Goal: Information Seeking & Learning: Learn about a topic

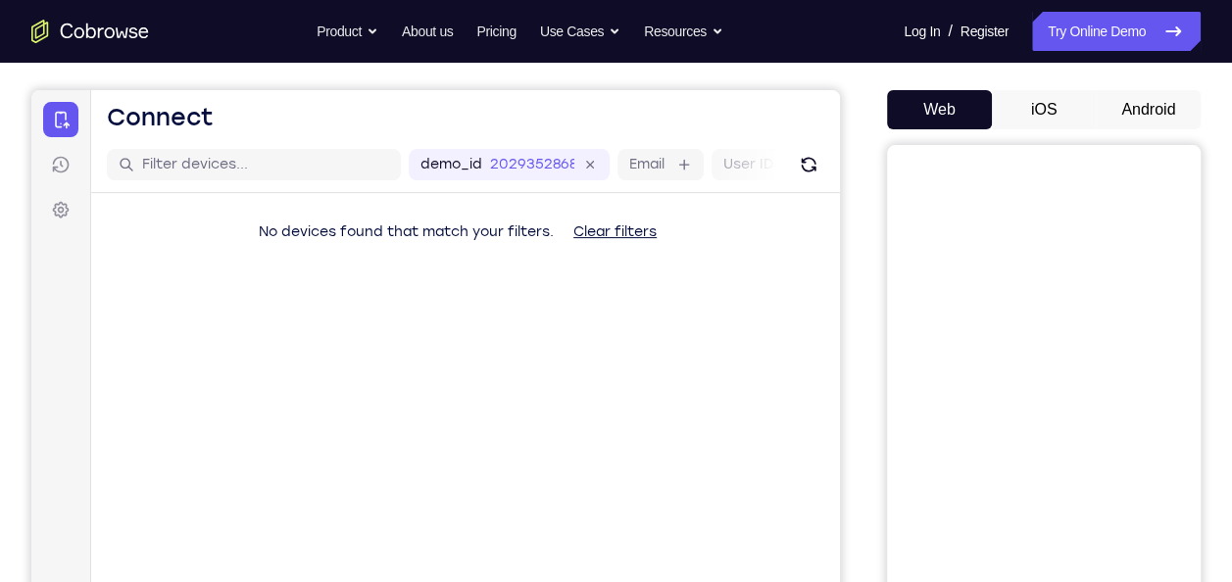
scroll to position [164, 0]
click at [1111, 108] on button "Android" at bounding box center [1147, 110] width 105 height 39
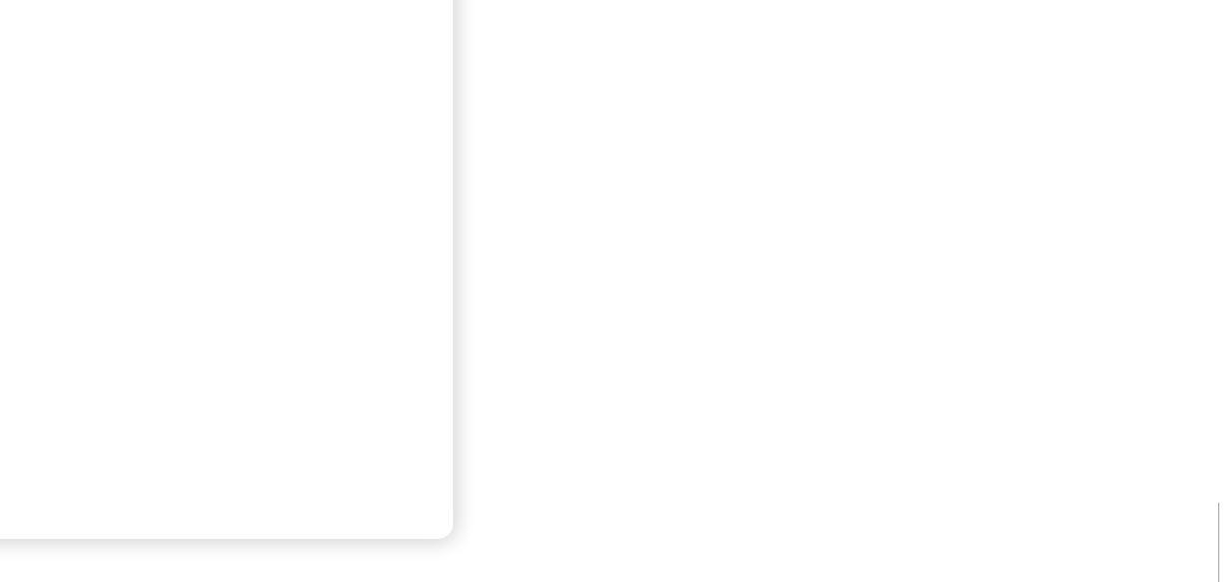
scroll to position [414, 0]
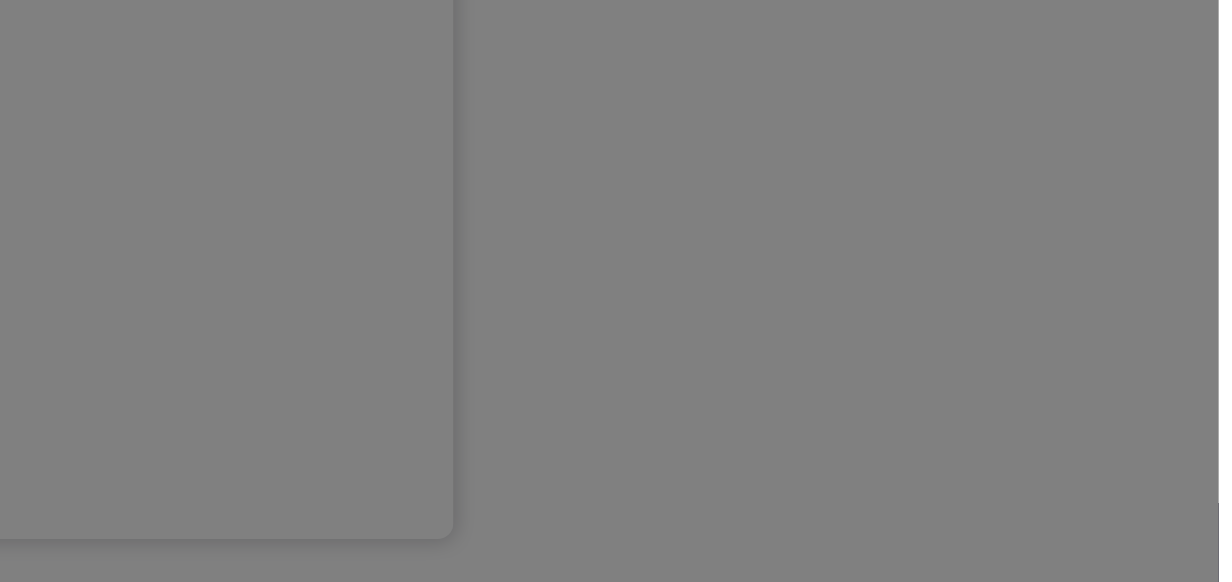
click at [1133, 373] on icon at bounding box center [623, 272] width 1246 height 620
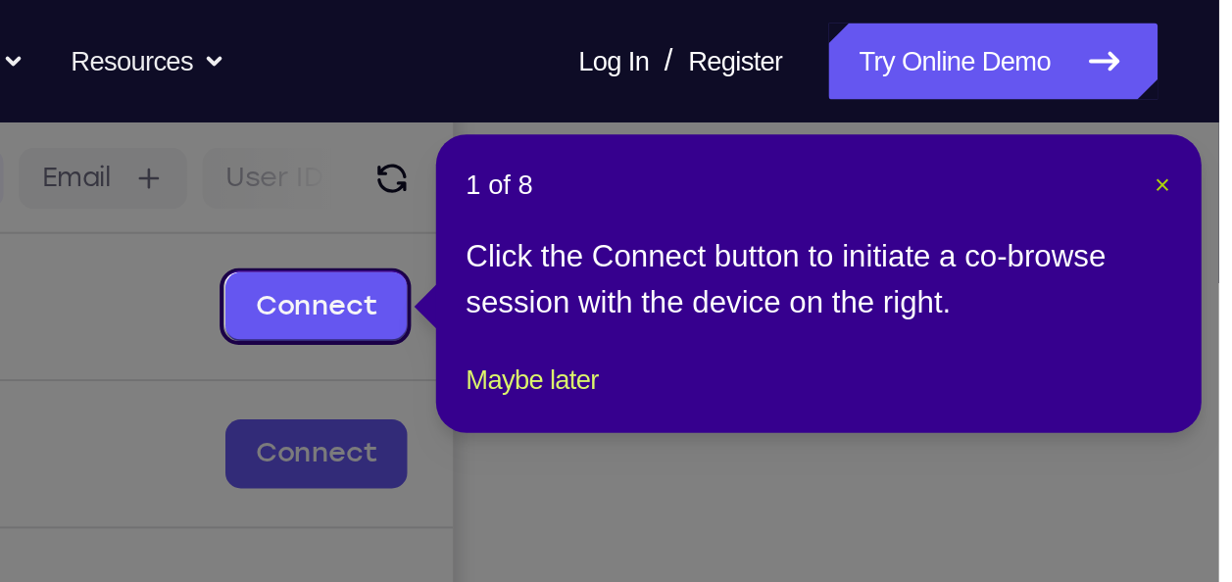
click at [1203, 92] on span "×" at bounding box center [1202, 94] width 8 height 16
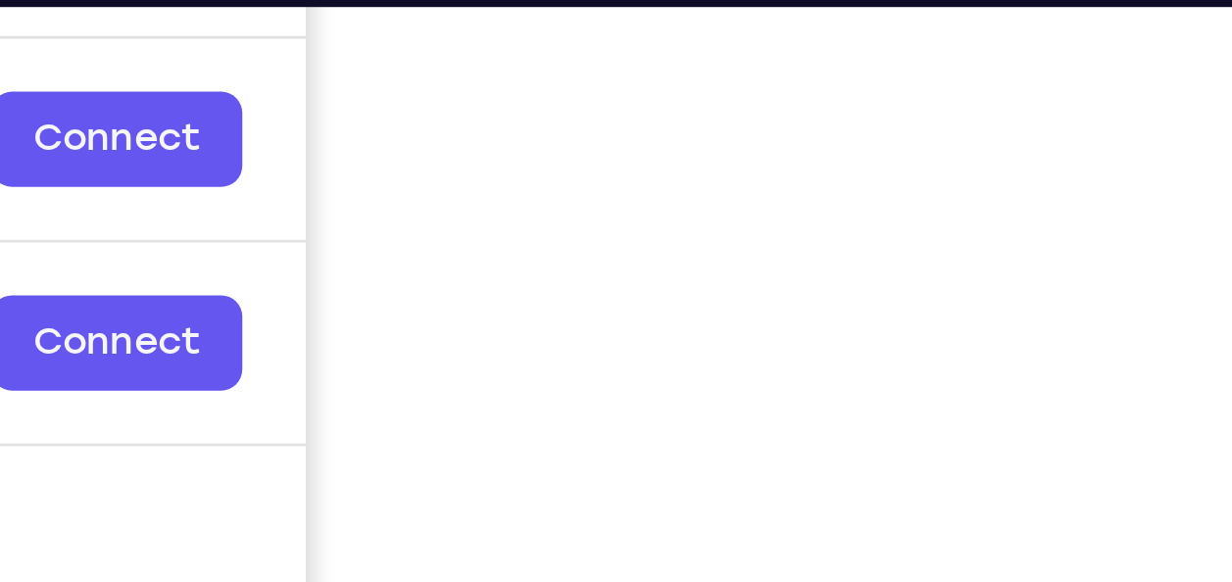
scroll to position [283, 0]
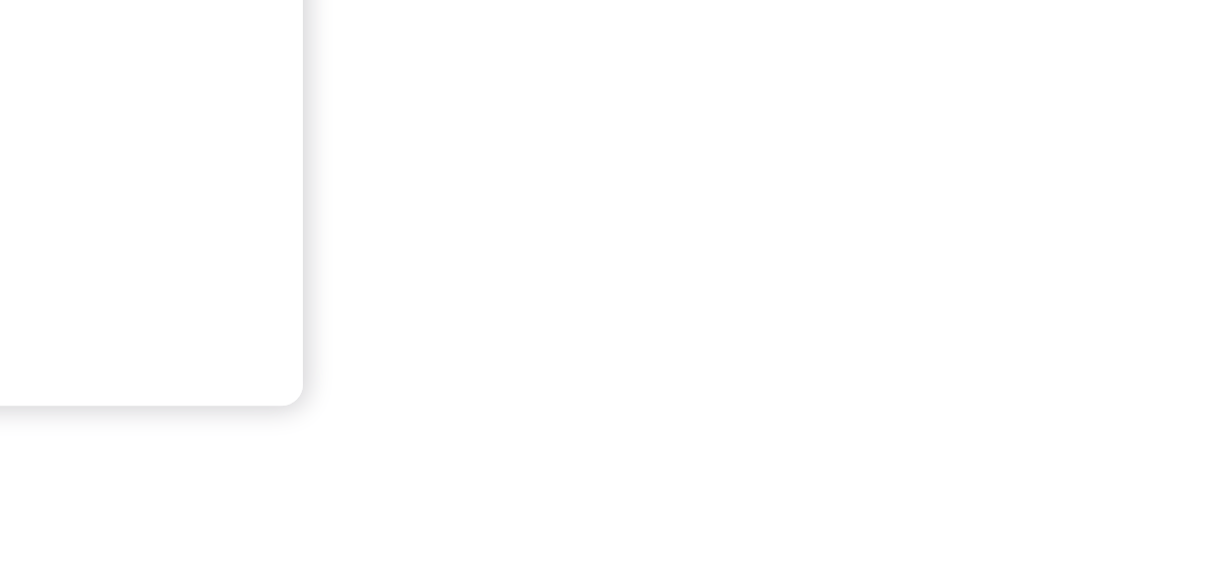
scroll to position [557, 0]
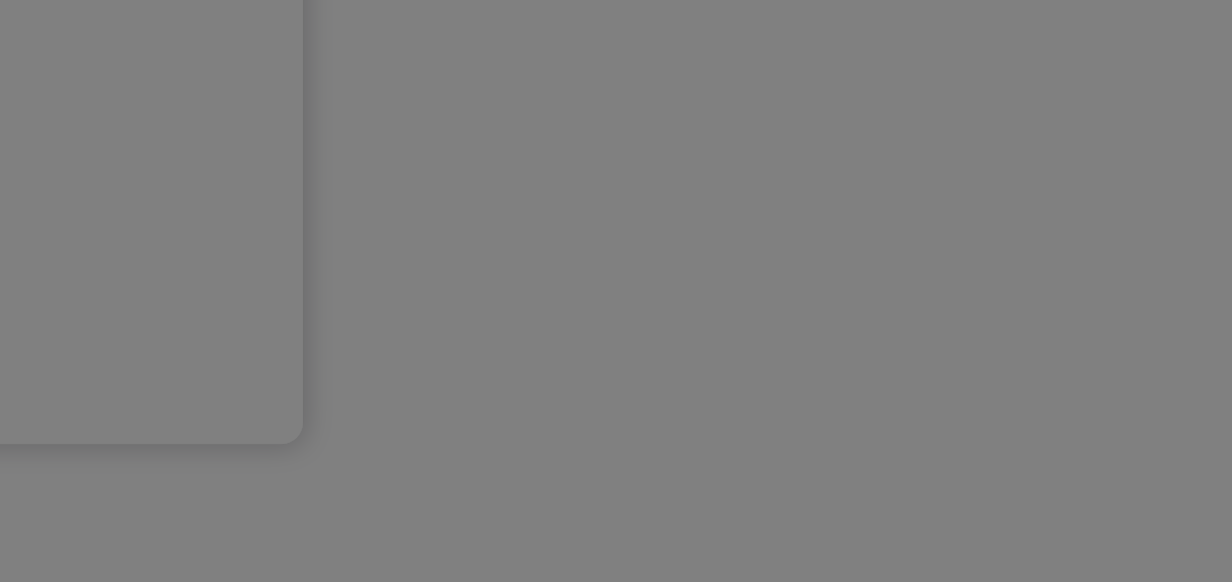
click at [1044, 314] on icon at bounding box center [623, 201] width 1246 height 761
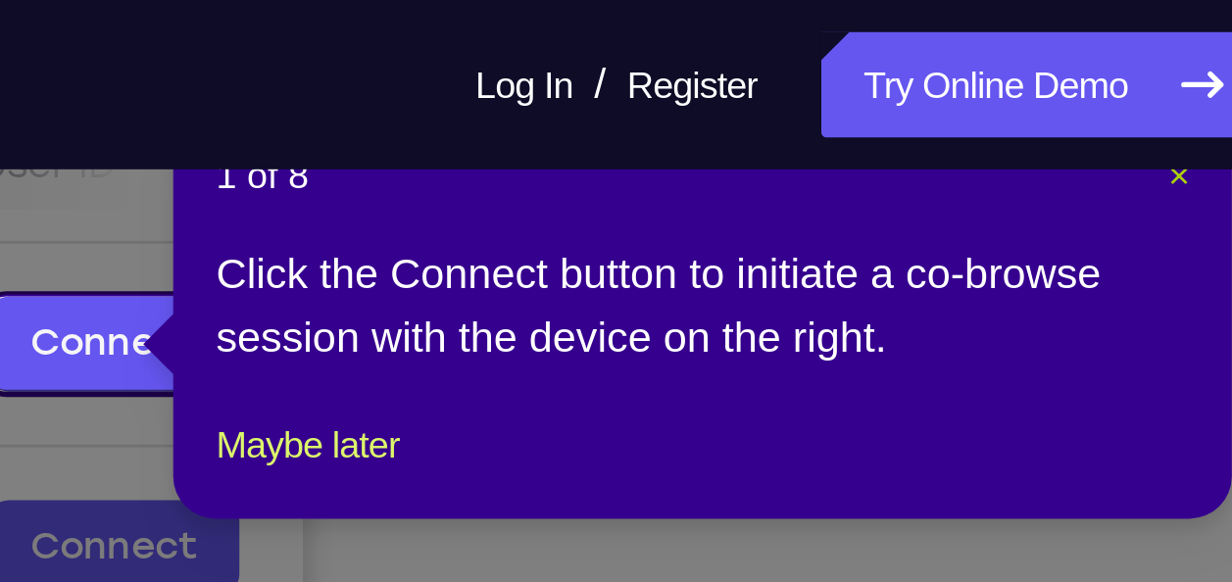
click at [1162, 68] on span "×" at bounding box center [1164, 65] width 8 height 16
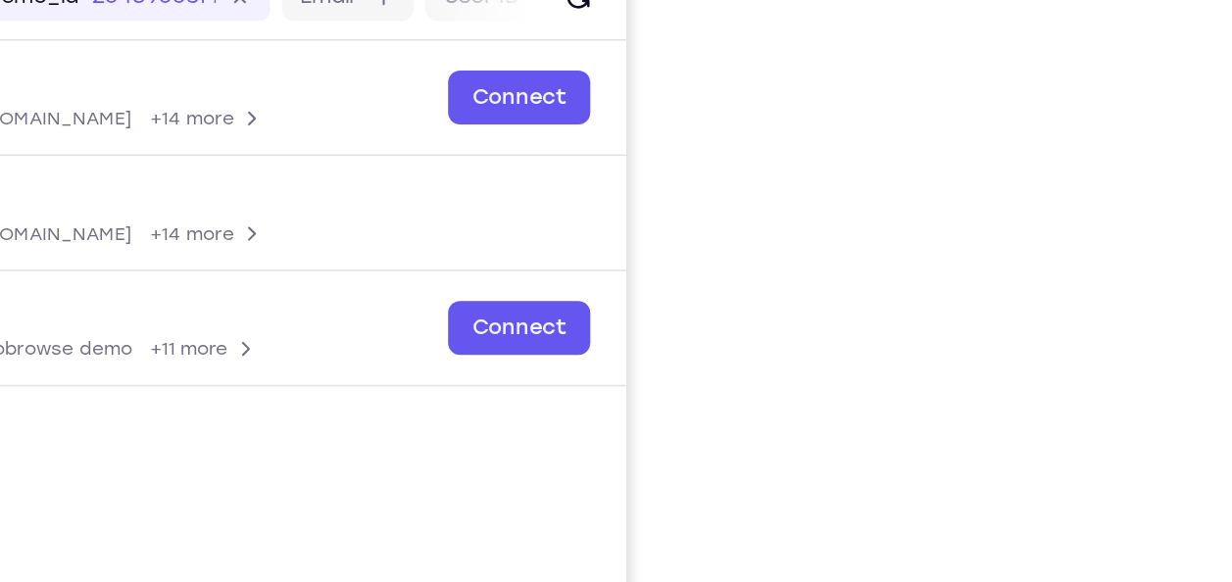
scroll to position [178, 0]
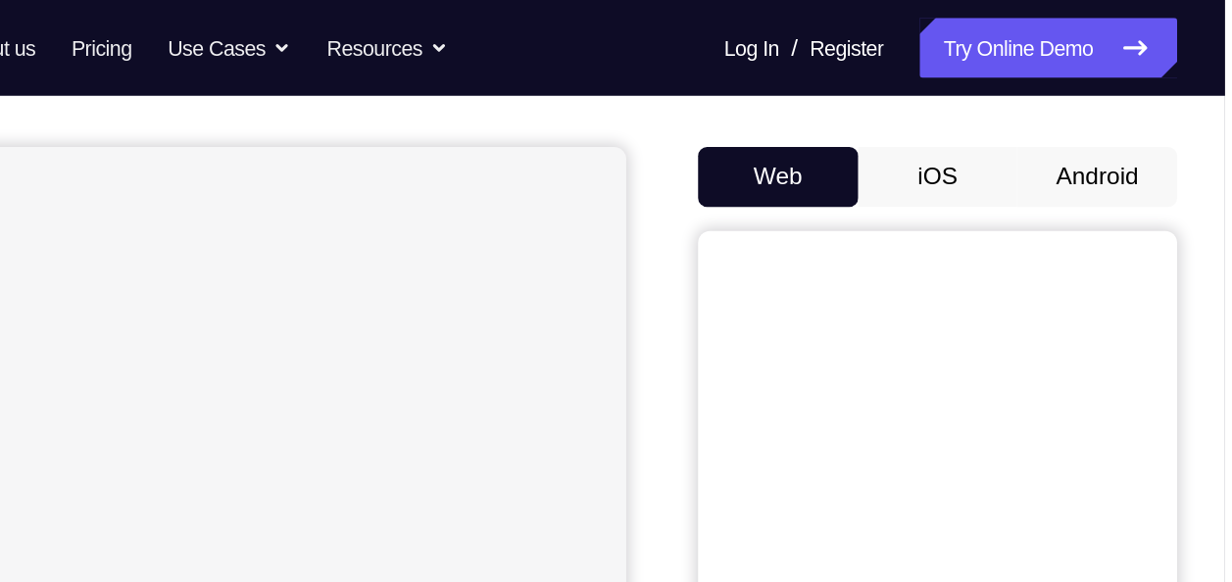
click at [1142, 116] on button "Android" at bounding box center [1147, 115] width 105 height 39
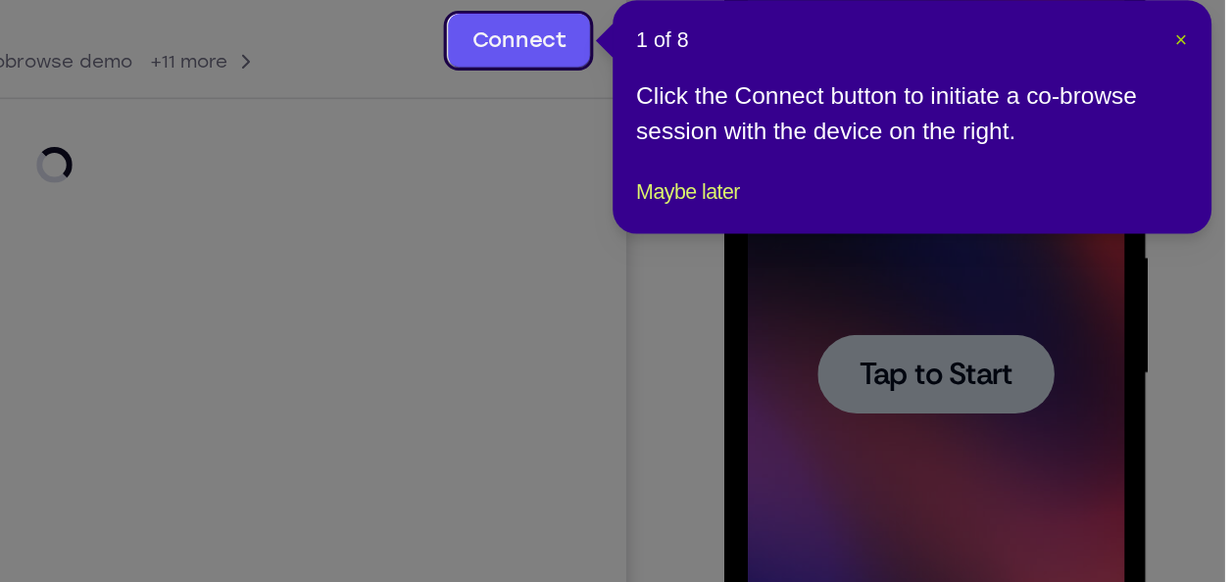
click at [1199, 102] on span "×" at bounding box center [1202, 104] width 8 height 16
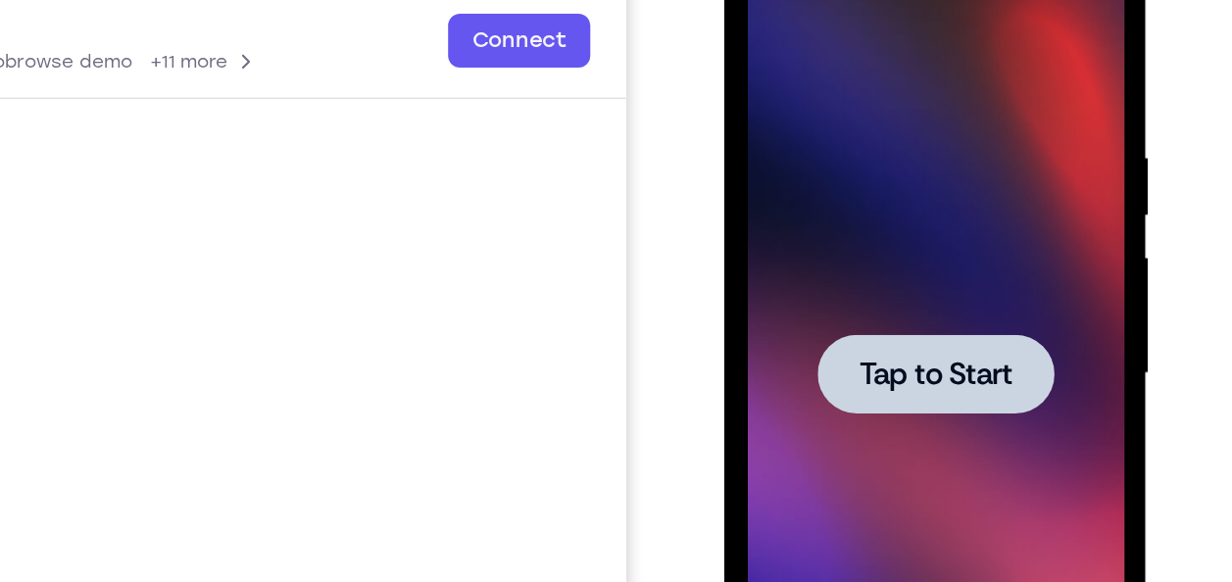
click at [904, 171] on div at bounding box center [861, 222] width 247 height 549
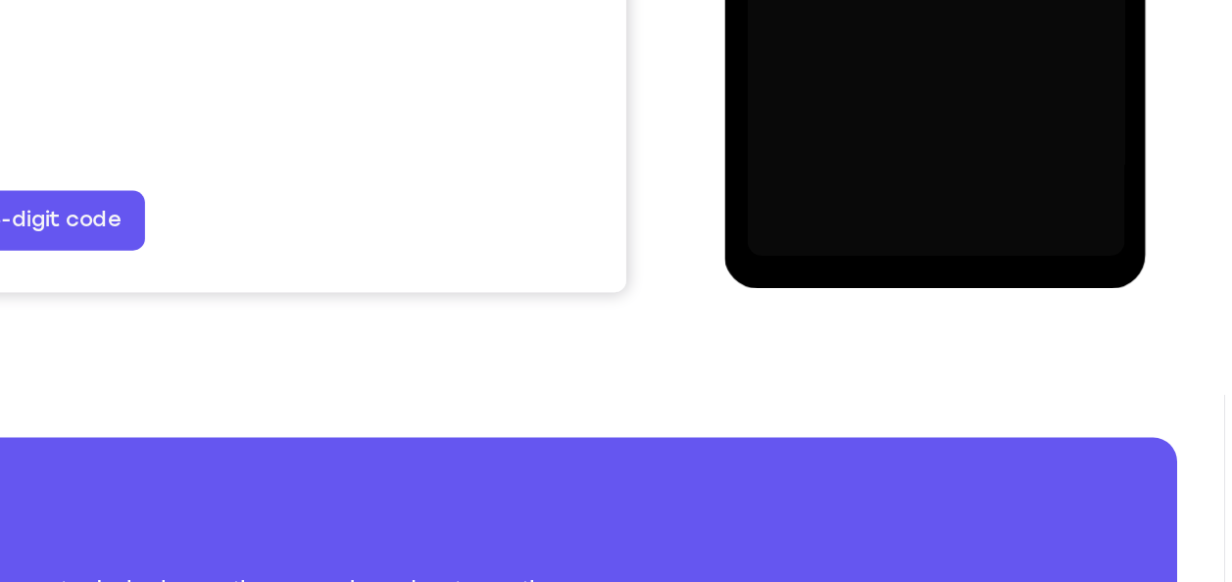
scroll to position [549, 0]
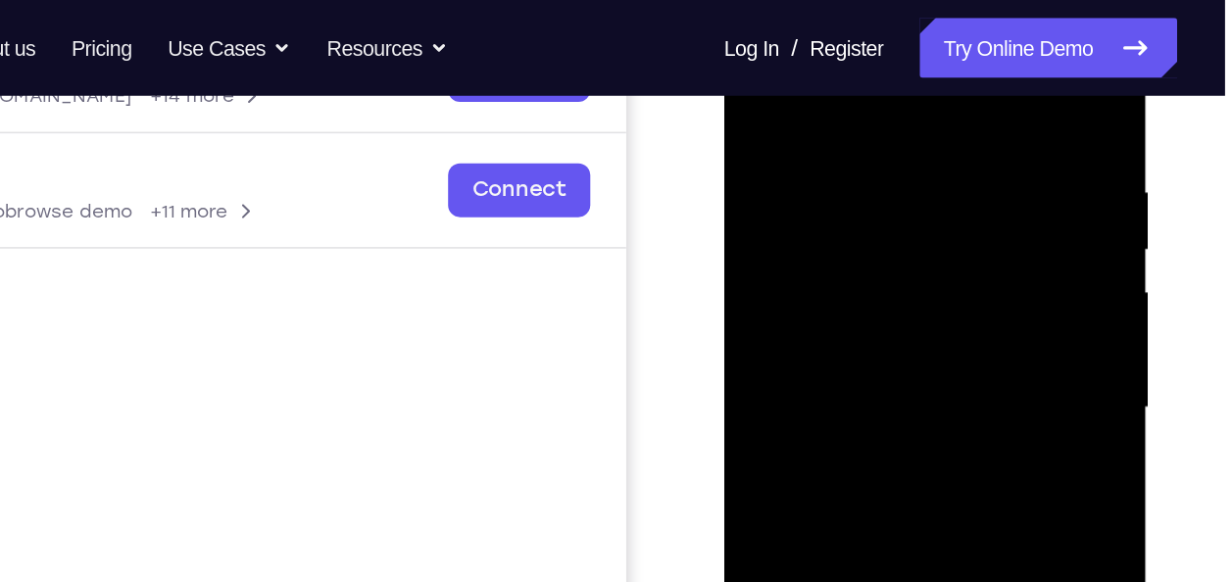
scroll to position [345, 0]
click at [783, 74] on div at bounding box center [861, 257] width 247 height 549
click at [799, 154] on div at bounding box center [861, 257] width 247 height 549
click at [769, 228] on div at bounding box center [861, 257] width 247 height 549
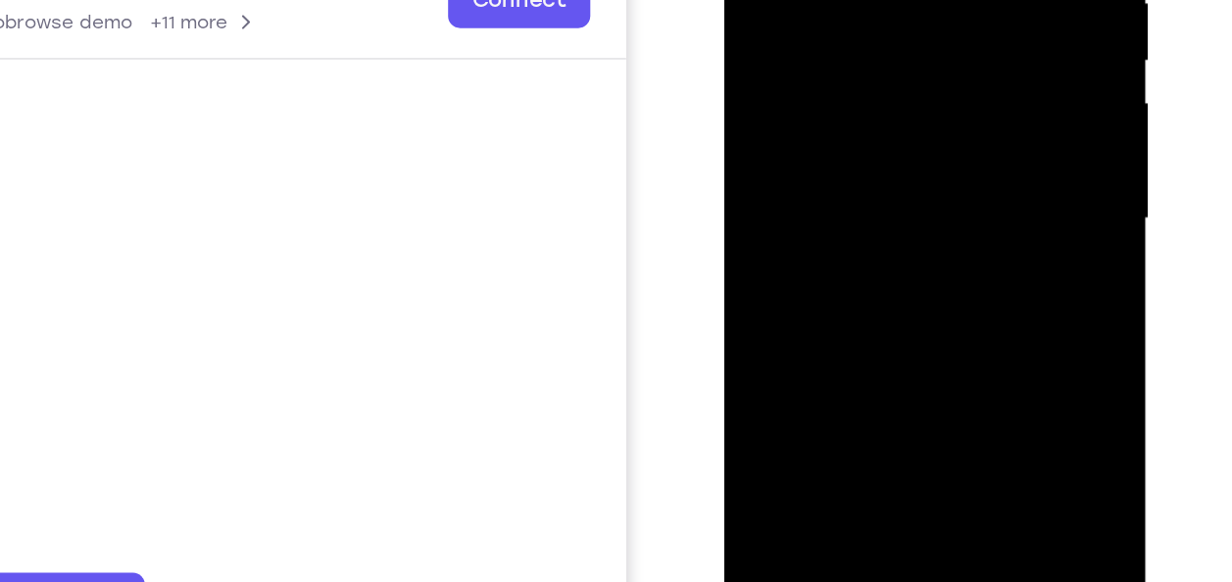
click at [854, 237] on div at bounding box center [861, 67] width 247 height 549
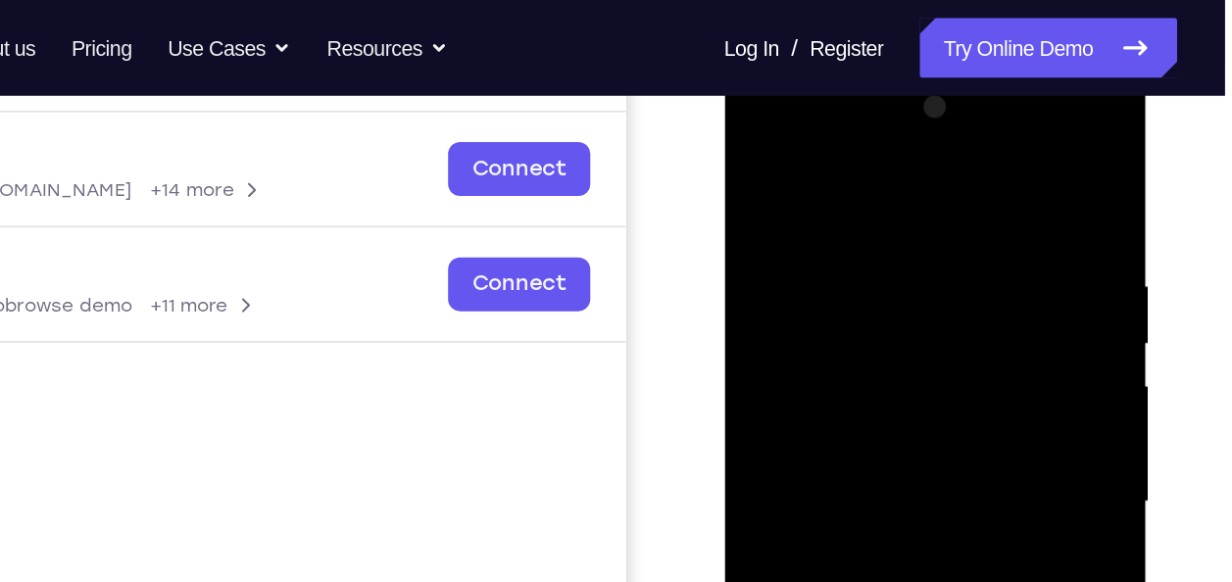
scroll to position [266, 0]
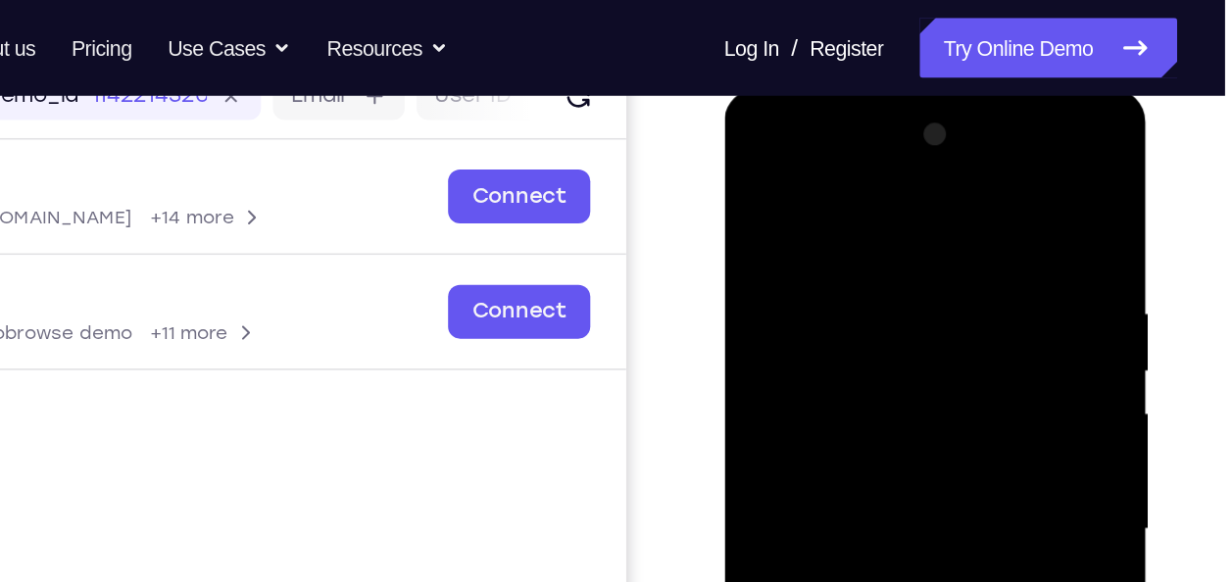
click at [911, 182] on div at bounding box center [861, 377] width 247 height 549
click at [896, 334] on div at bounding box center [861, 377] width 247 height 549
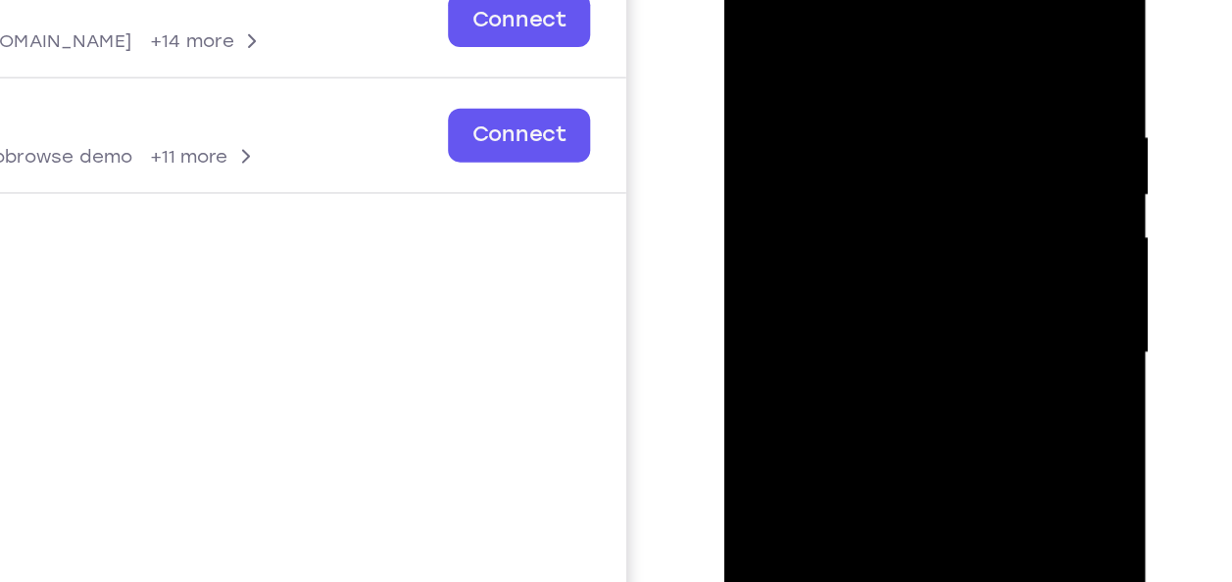
click at [860, 296] on div at bounding box center [861, 201] width 247 height 549
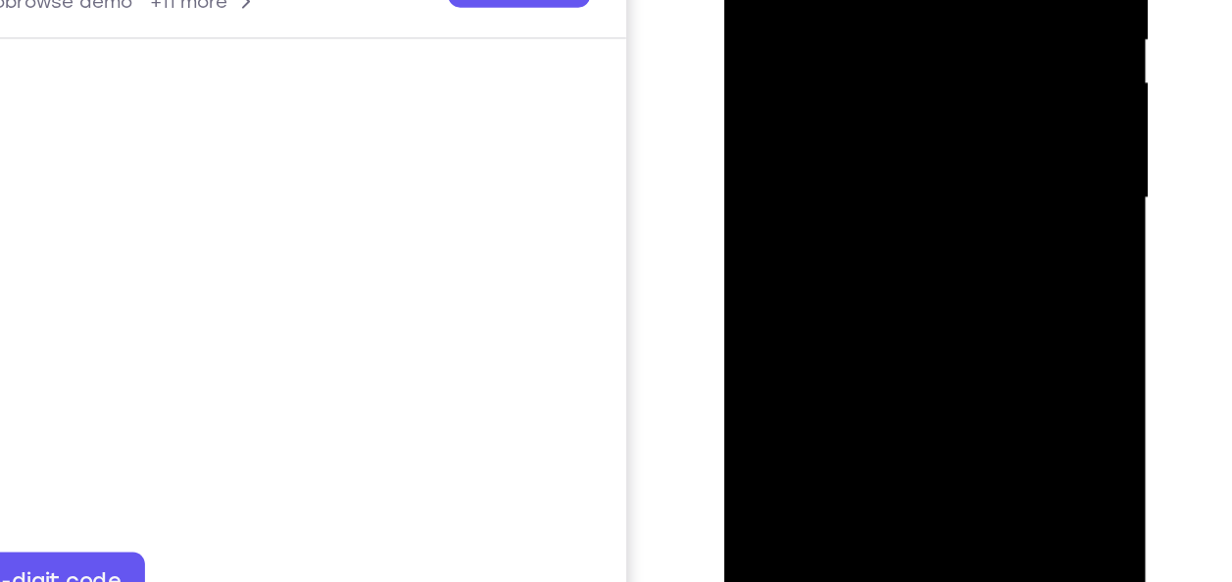
scroll to position [383, 0]
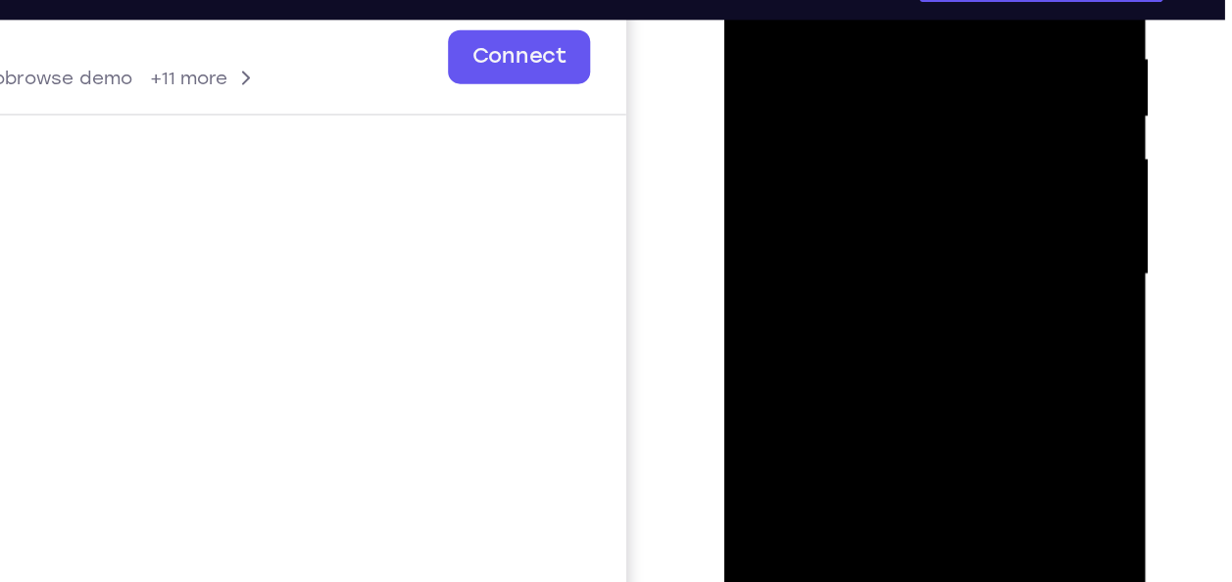
click at [957, 257] on div at bounding box center [861, 123] width 247 height 549
click at [951, 226] on div at bounding box center [861, 123] width 247 height 549
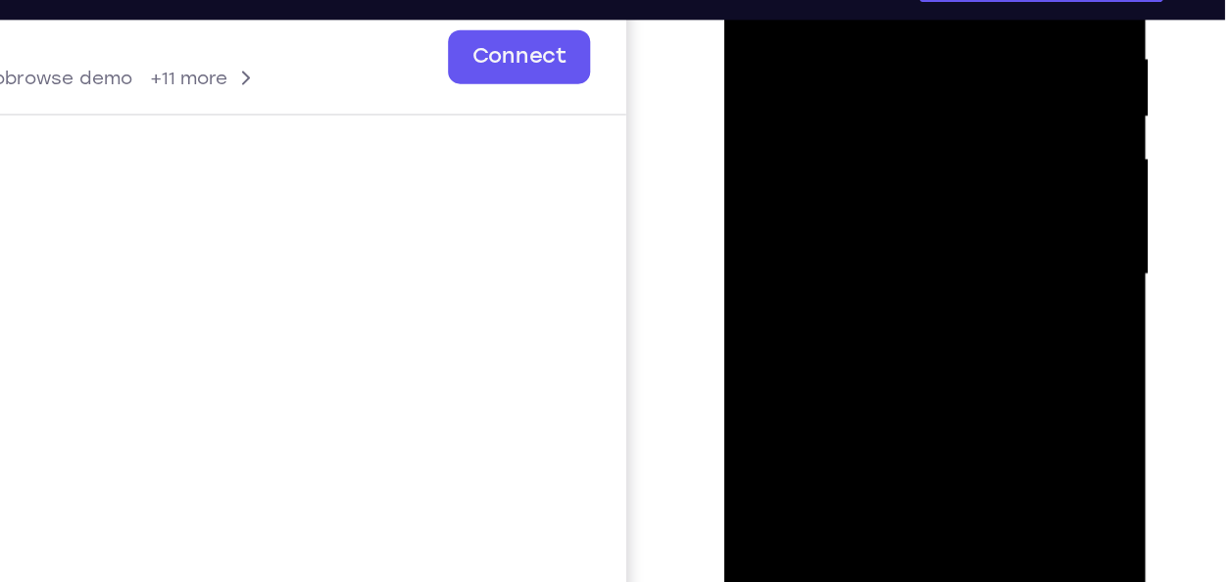
click at [951, 226] on div at bounding box center [861, 123] width 247 height 549
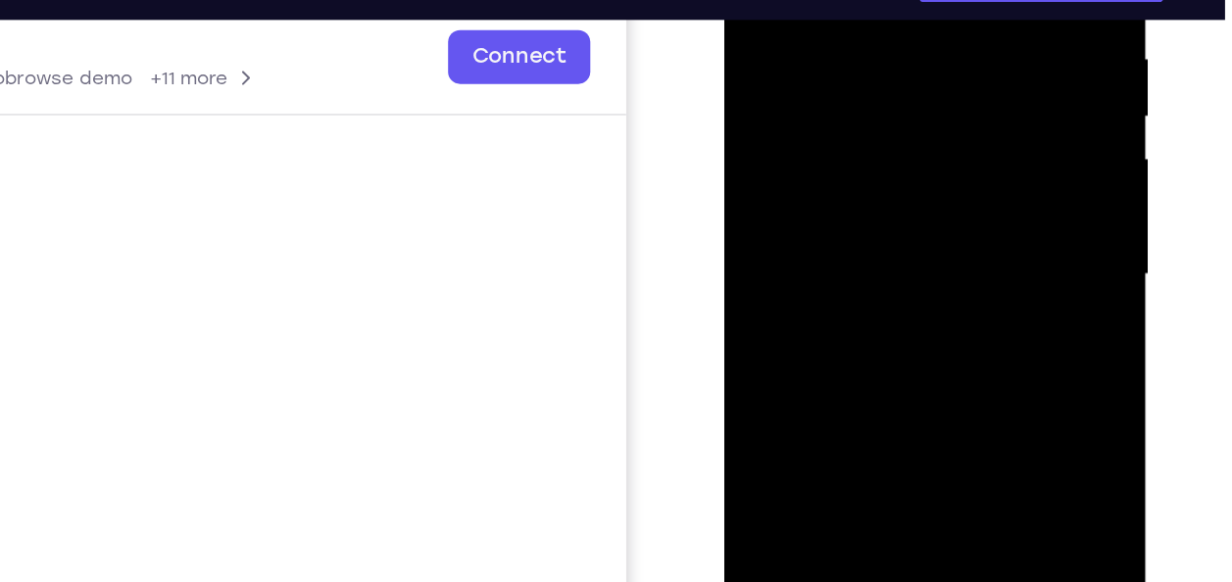
click at [951, 226] on div at bounding box center [861, 123] width 247 height 549
click at [796, 264] on div at bounding box center [861, 123] width 247 height 549
click at [935, 205] on div at bounding box center [861, 123] width 247 height 549
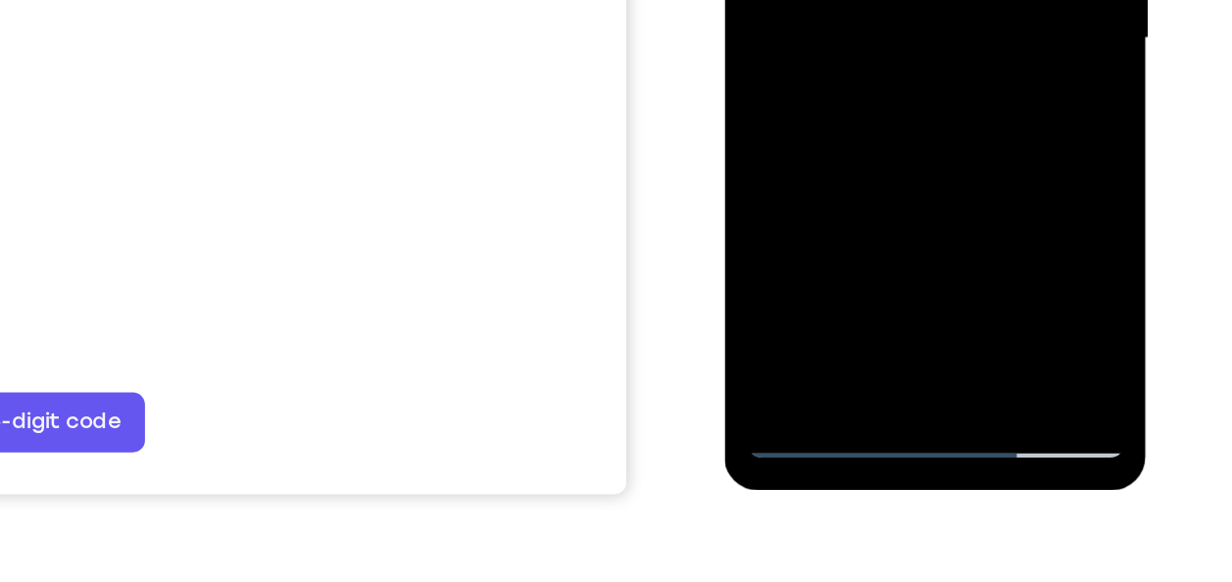
scroll to position [388, 0]
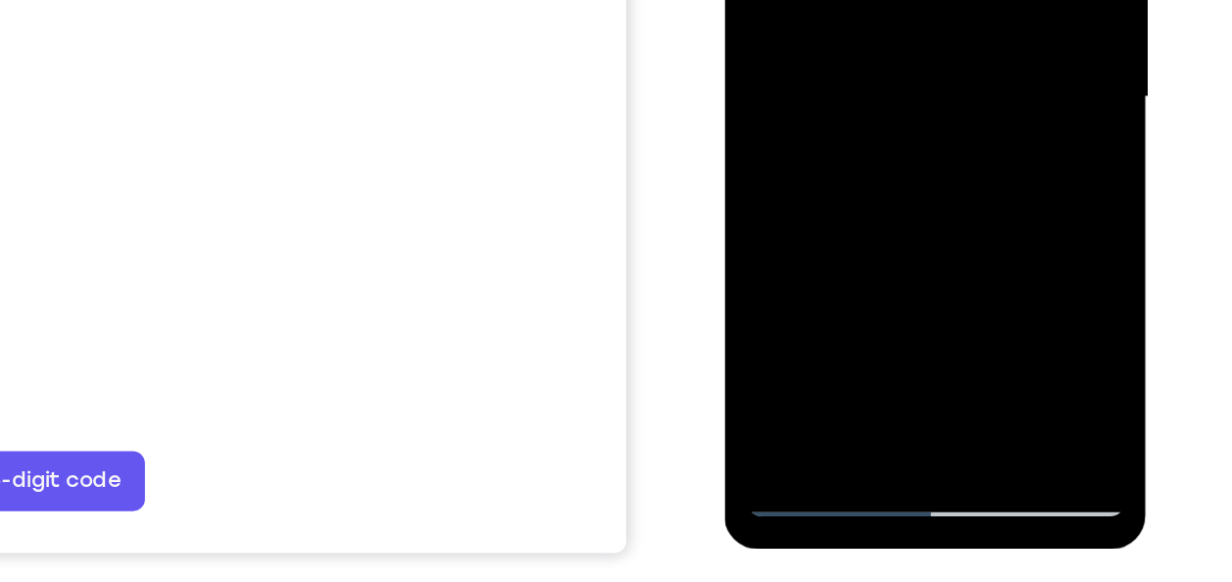
drag, startPoint x: 785, startPoint y: 85, endPoint x: 836, endPoint y: 68, distance: 53.9
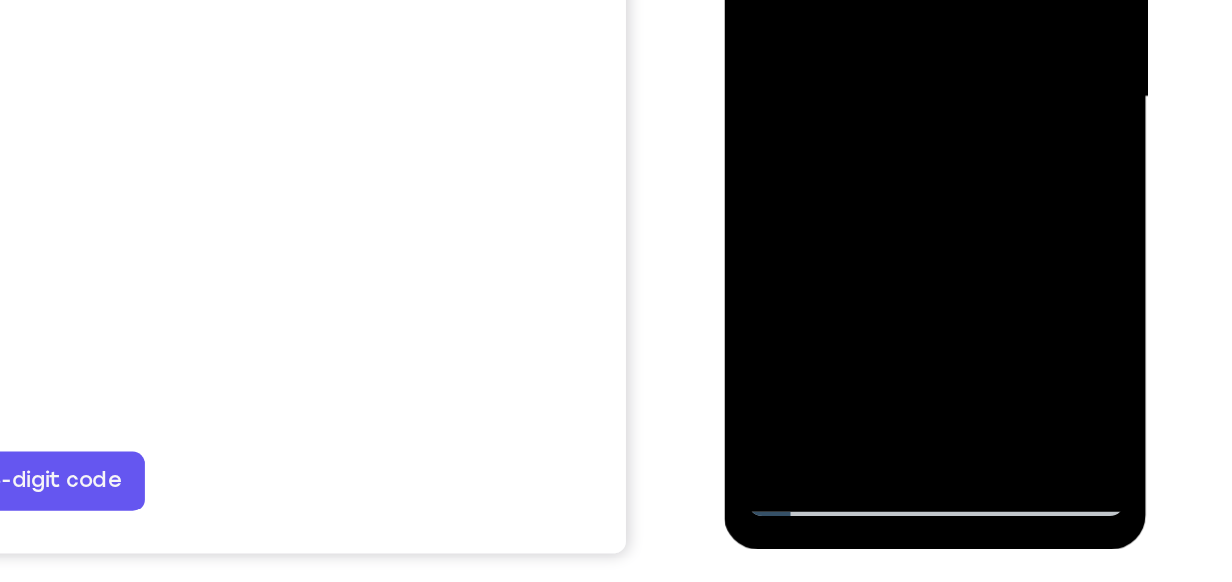
drag, startPoint x: 779, startPoint y: 96, endPoint x: 797, endPoint y: 92, distance: 18.1
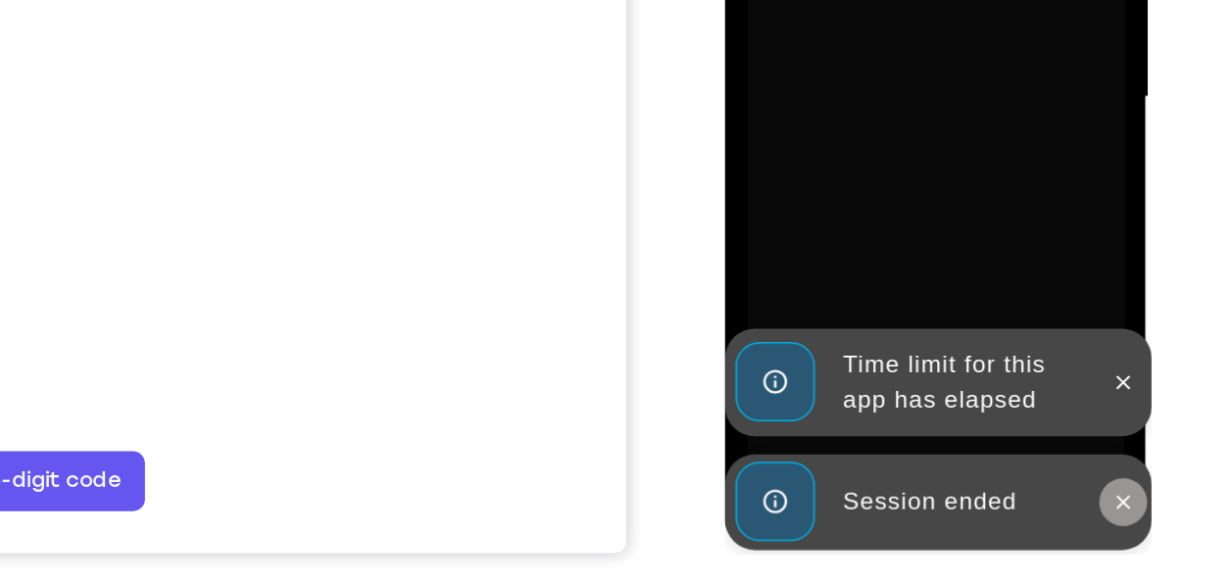
click at [984, 205] on icon at bounding box center [984, 211] width 16 height 16
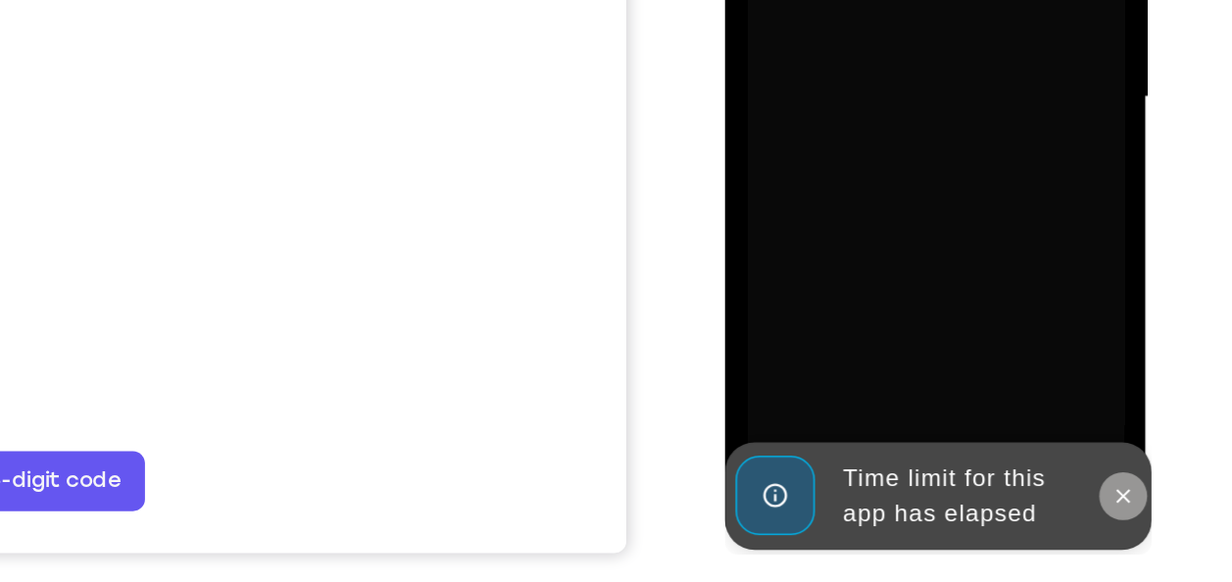
click at [984, 195] on button at bounding box center [983, 206] width 31 height 31
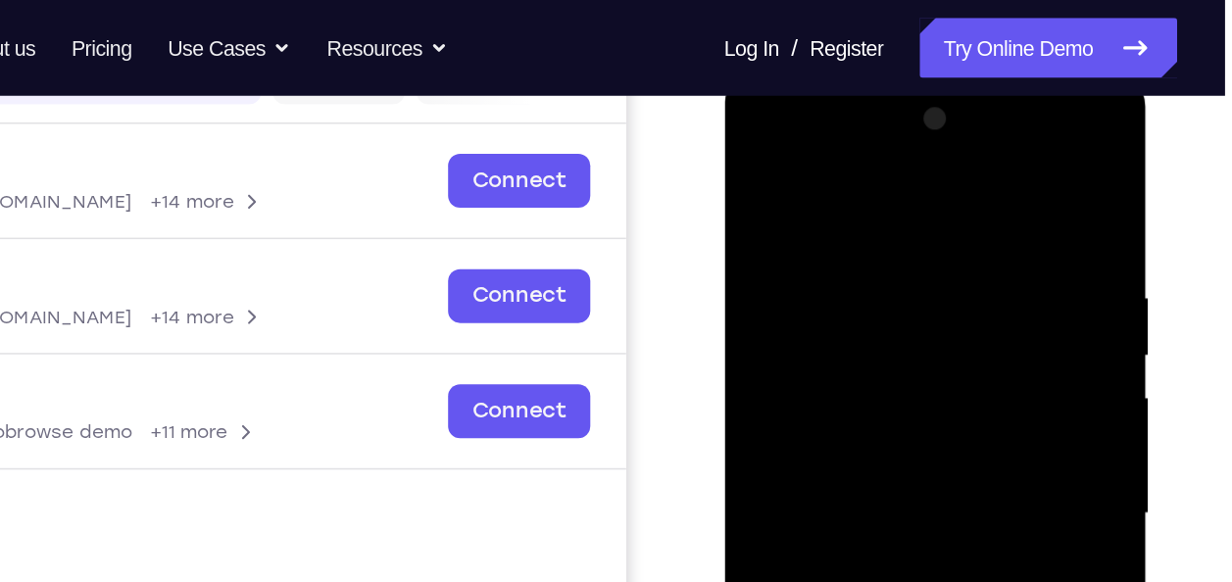
scroll to position [269, 0]
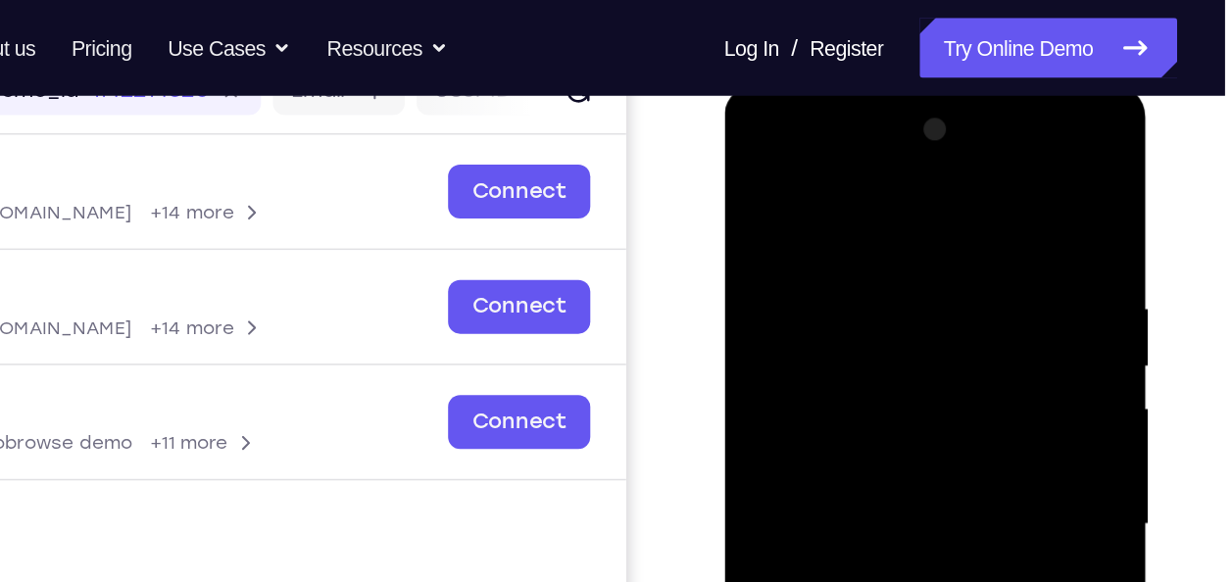
click at [825, 173] on div at bounding box center [861, 372] width 247 height 549
click at [803, 272] on div at bounding box center [861, 372] width 247 height 549
click at [778, 322] on div at bounding box center [861, 372] width 247 height 549
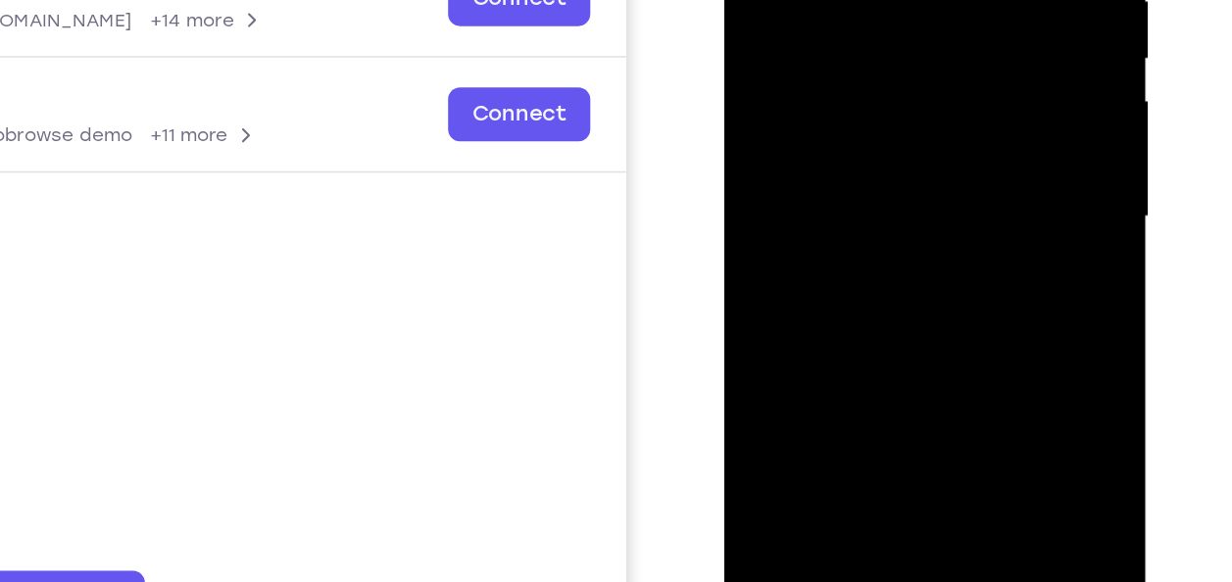
click at [786, 225] on div at bounding box center [861, 65] width 247 height 549
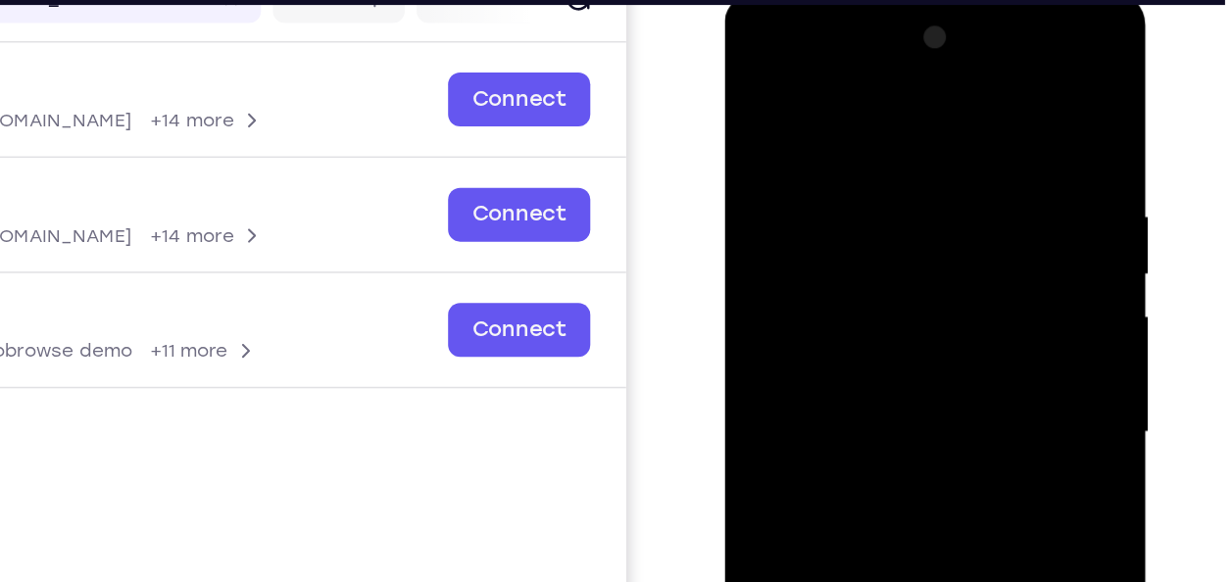
click at [902, 86] on div at bounding box center [861, 281] width 247 height 549
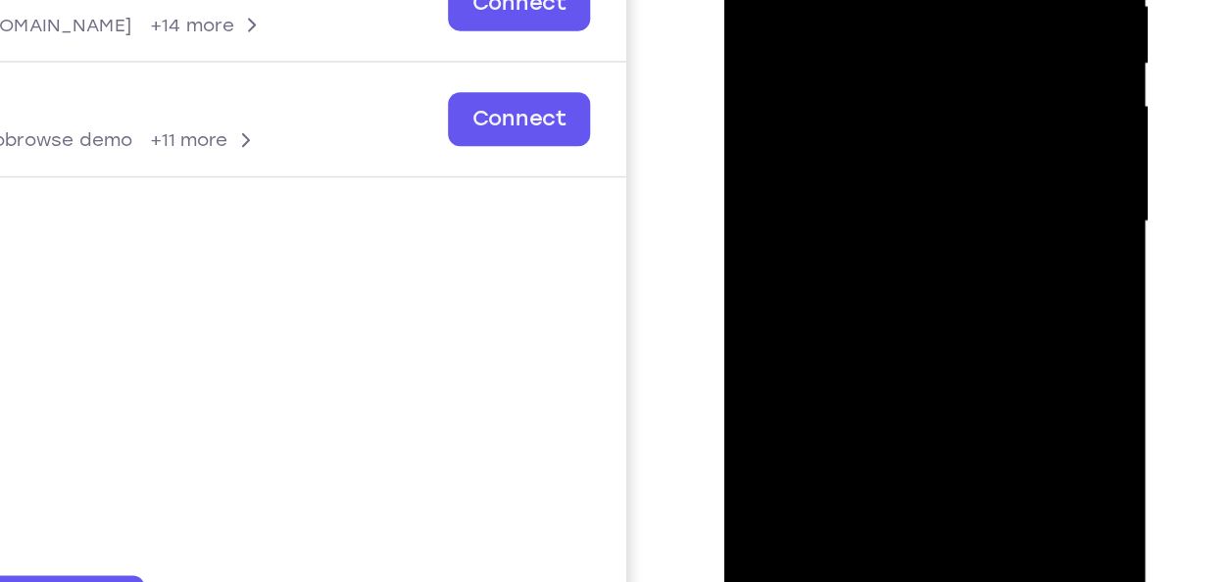
scroll to position [270, 0]
drag, startPoint x: 905, startPoint y: 198, endPoint x: 831, endPoint y: 209, distance: 75.2
drag, startPoint x: 108, startPoint y: 428, endPoint x: 1190, endPoint y: 522, distance: 1086.7
click at [1190, 522] on div at bounding box center [1044, 340] width 314 height 603
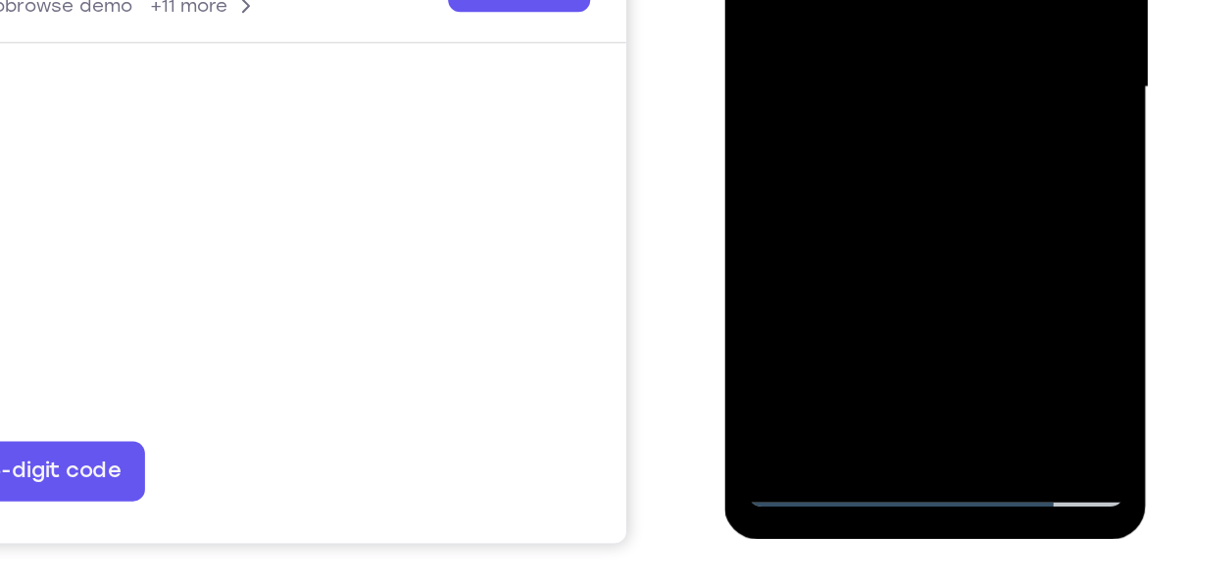
scroll to position [385, 0]
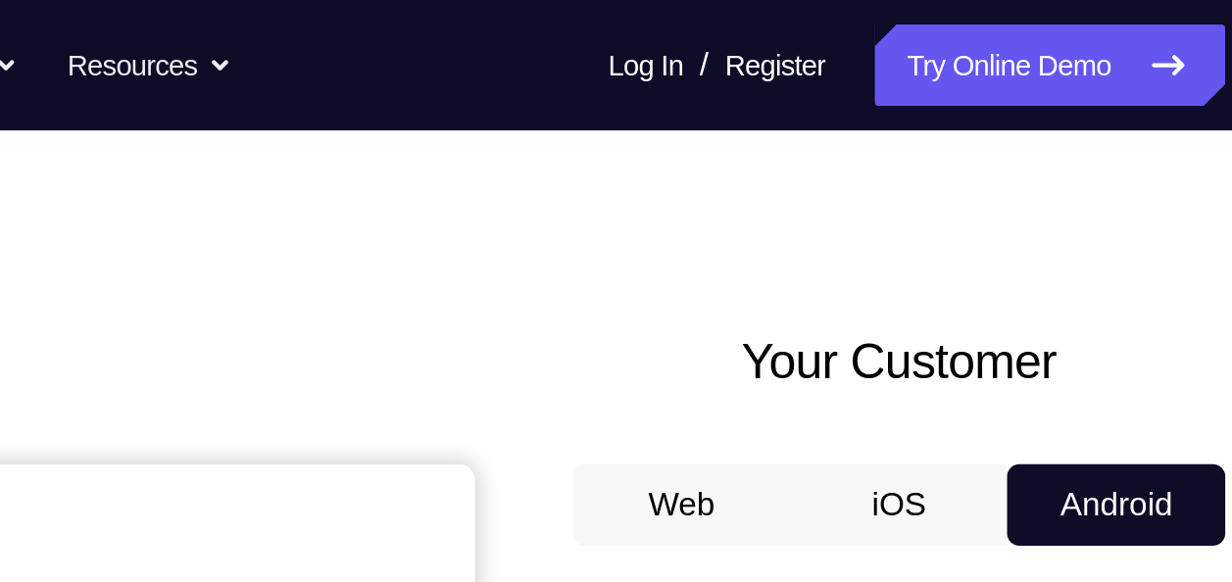
scroll to position [0, 0]
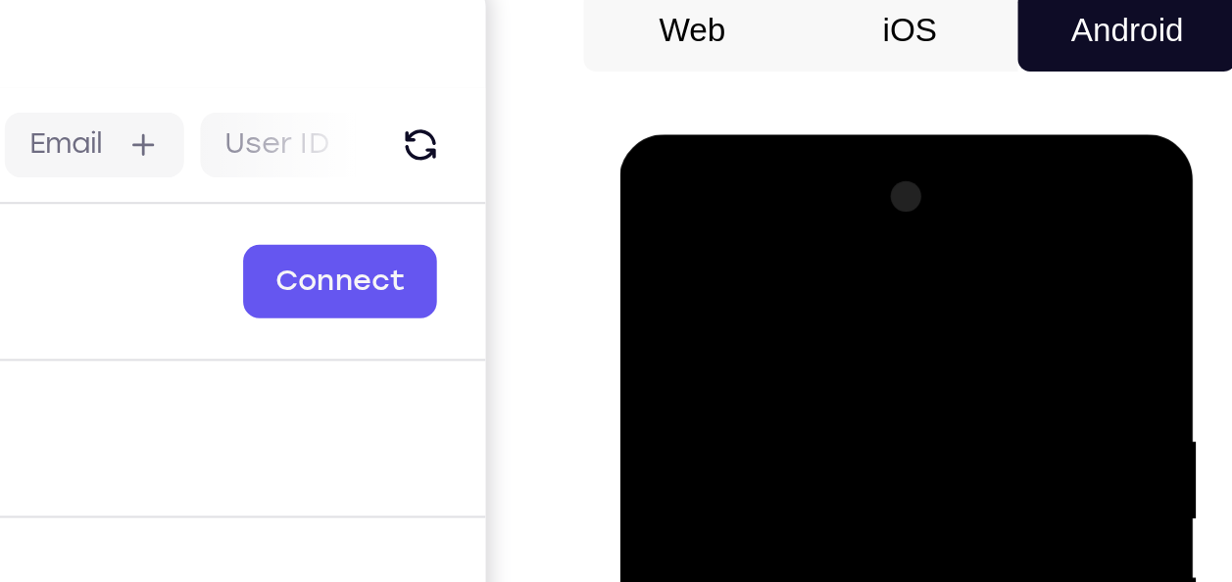
scroll to position [25, 0]
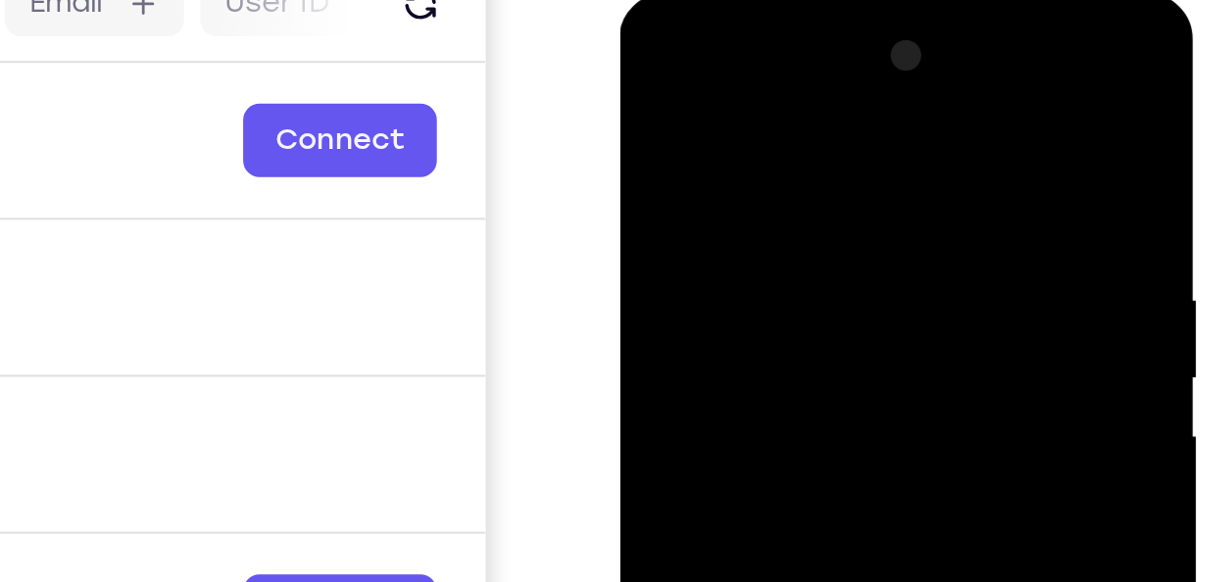
click at [720, 169] on div at bounding box center [757, 283] width 247 height 549
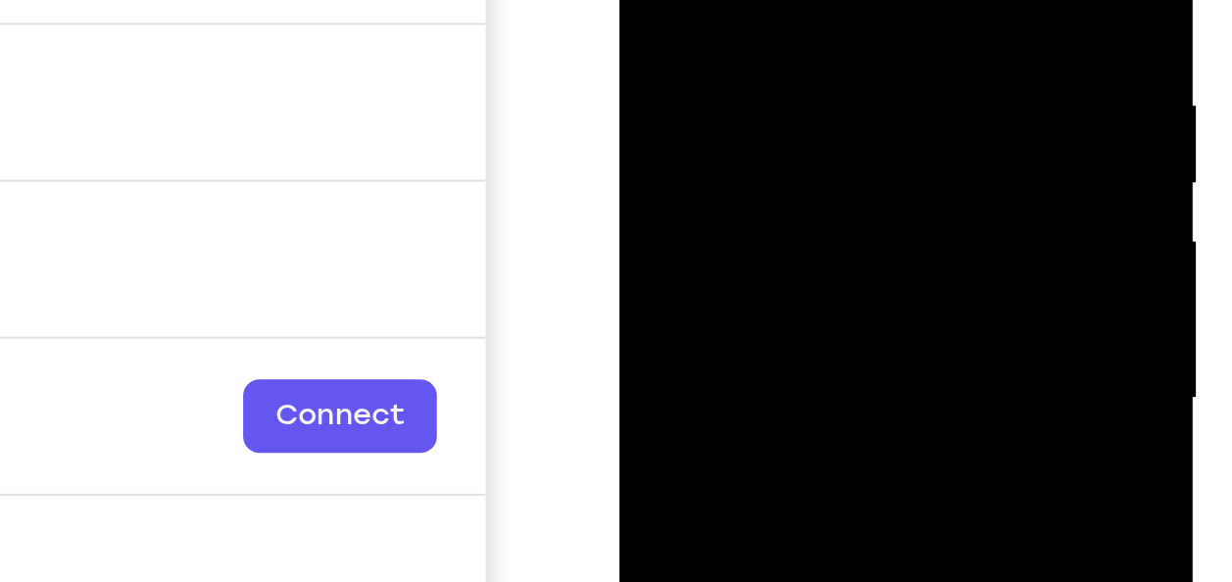
scroll to position [134, 0]
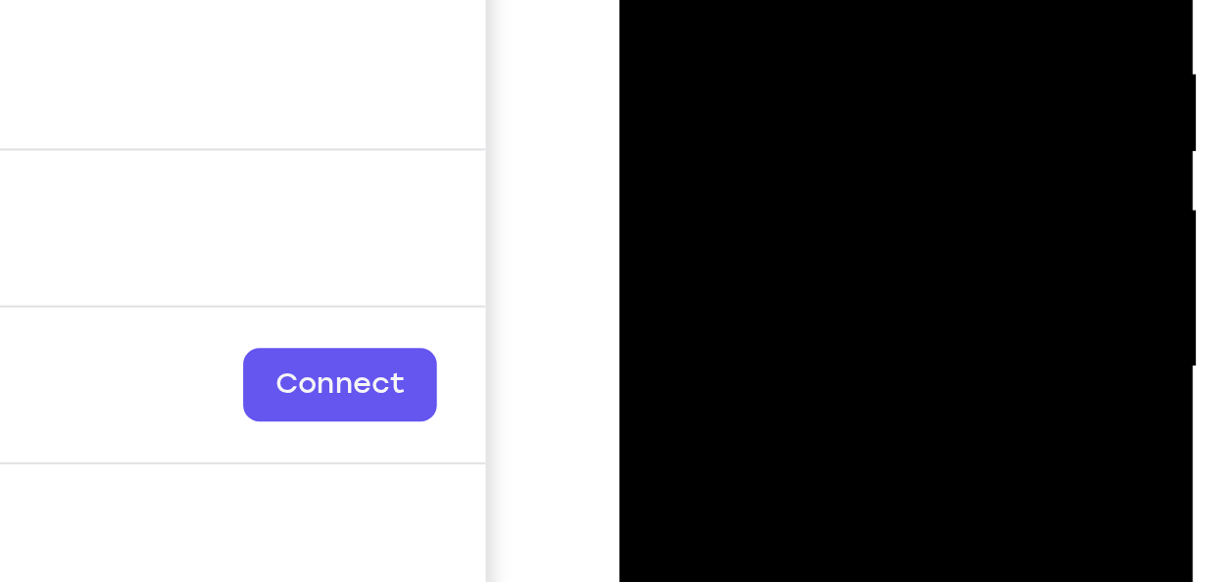
click at [670, 10] on div at bounding box center [757, 56] width 247 height 549
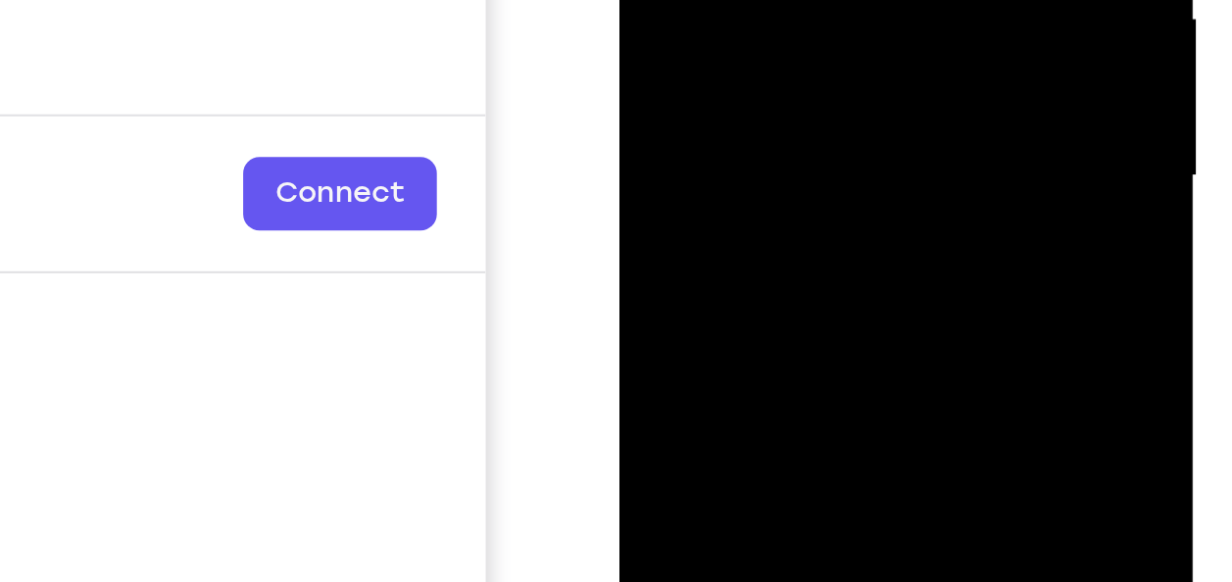
scroll to position [228, 0]
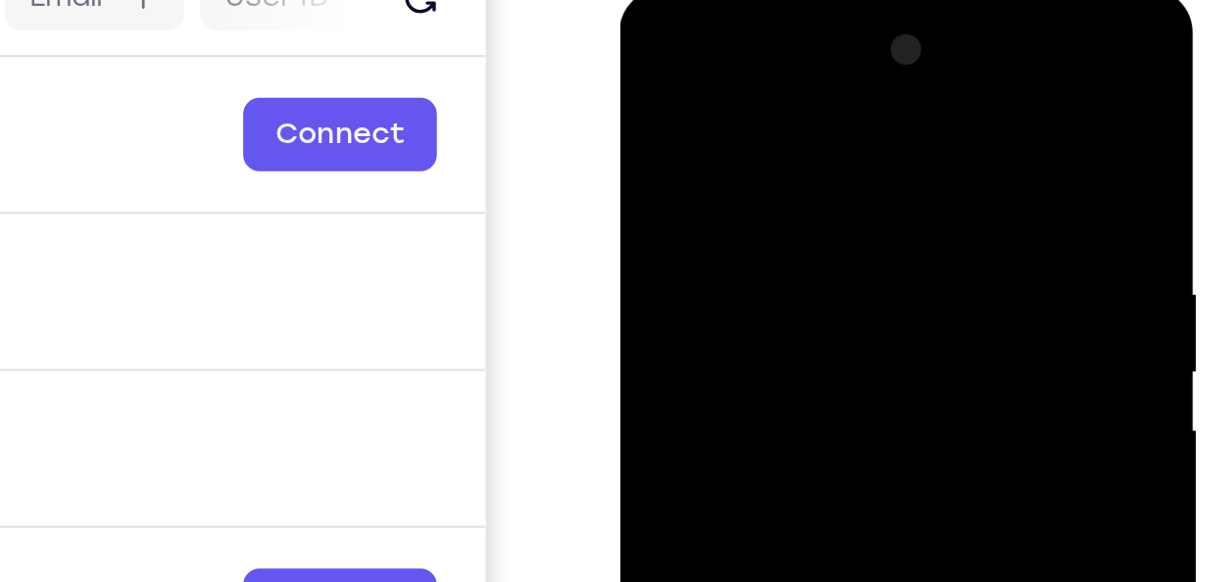
click at [805, 73] on div at bounding box center [757, 277] width 247 height 549
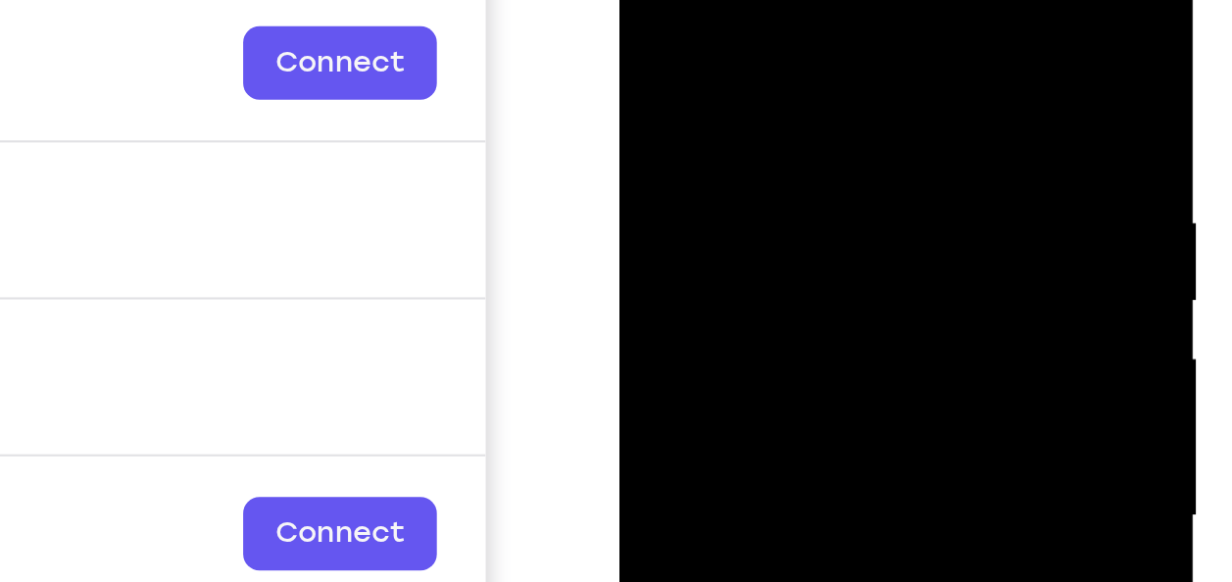
click at [834, 33] on div at bounding box center [757, 205] width 247 height 549
click at [788, 60] on div at bounding box center [757, 205] width 247 height 549
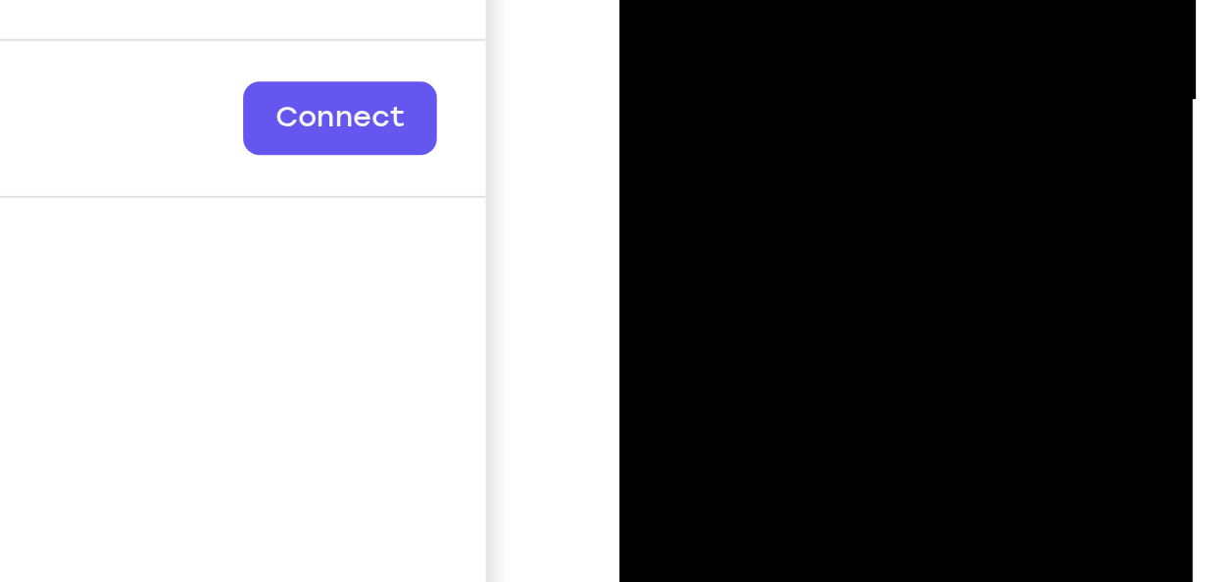
scroll to position [274, 0]
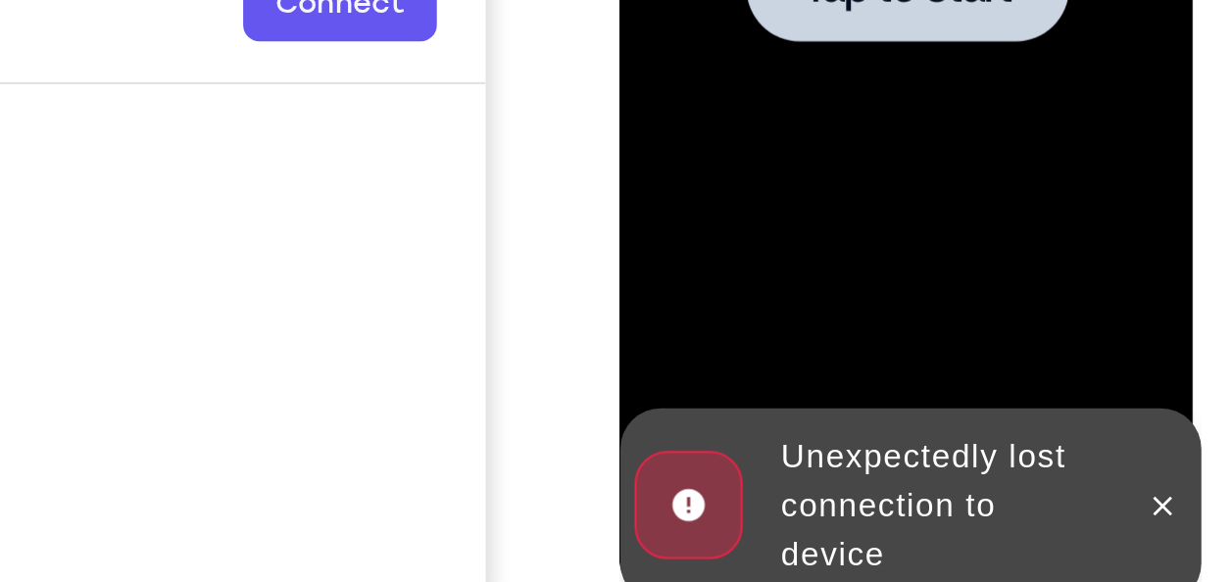
scroll to position [324, 0]
